Goal: Information Seeking & Learning: Learn about a topic

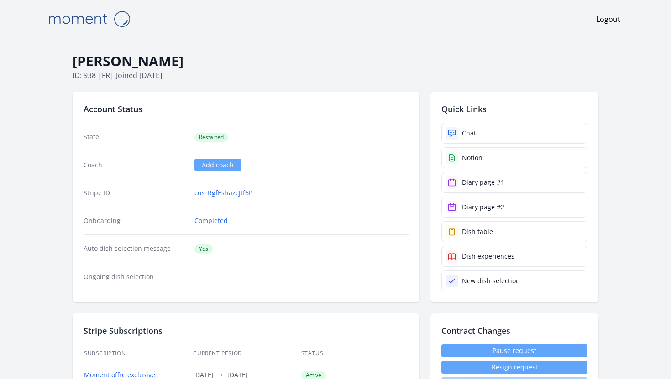
scroll to position [924, 0]
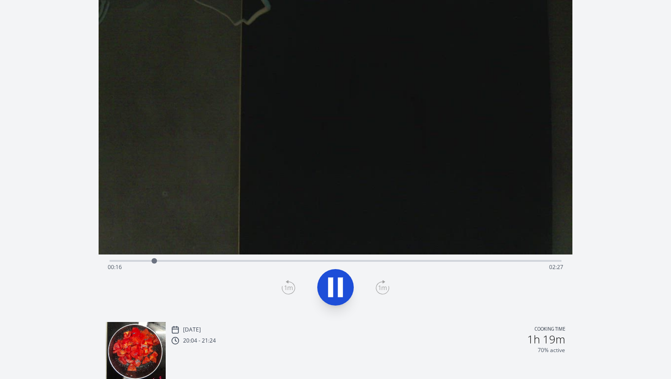
scroll to position [28, 0]
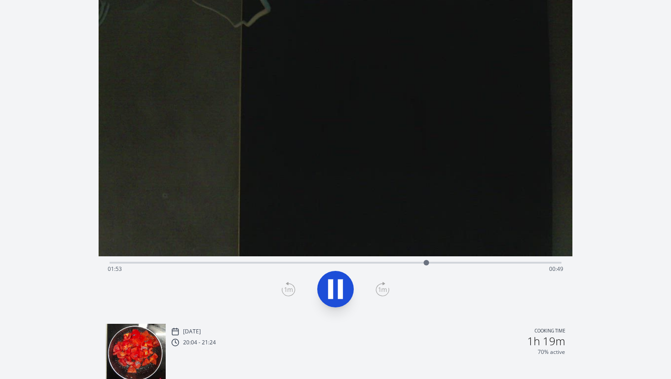
click at [466, 262] on div "Time elapsed: 01:53 Time remaining: 00:49" at bounding box center [336, 269] width 456 height 15
click at [496, 264] on div "Time elapsed: 02:08 Time remaining: 00:34" at bounding box center [336, 269] width 456 height 15
click at [512, 264] on div "Time elapsed: 02:19 Time remaining: 00:23" at bounding box center [336, 269] width 456 height 15
click at [531, 261] on div "Time elapsed: 02:25 Time remaining: 00:17" at bounding box center [336, 261] width 452 height 11
click at [543, 260] on div "Time elapsed: 02:32 Time remaining: 00:11" at bounding box center [336, 261] width 452 height 11
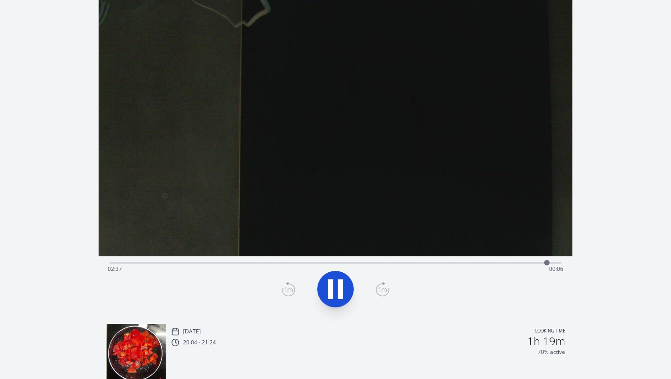
click at [604, 143] on div "Discard Recording? You will not be able to recover this once discarded. Cancel …" at bounding box center [335, 248] width 671 height 552
